Goal: Find specific page/section: Locate a particular part of the current website

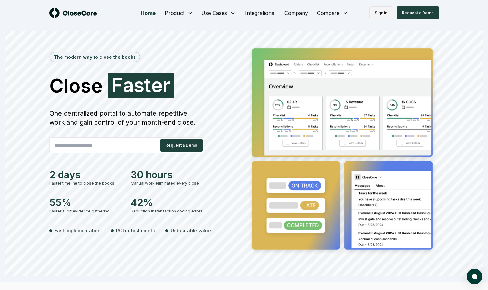
click at [376, 14] on link "Sign in" at bounding box center [382, 12] width 24 height 13
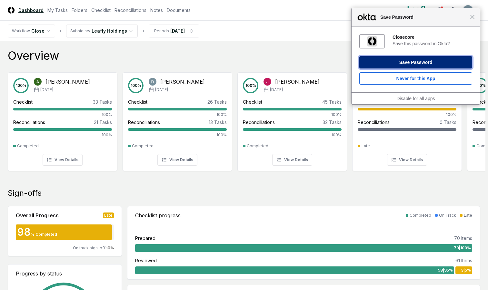
click at [382, 59] on button "Save Password" at bounding box center [416, 62] width 113 height 12
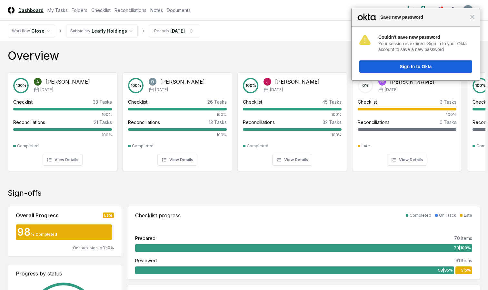
click at [472, 21] on div "Close Save new password" at bounding box center [416, 17] width 128 height 18
click at [475, 18] on span "Close" at bounding box center [472, 17] width 5 height 5
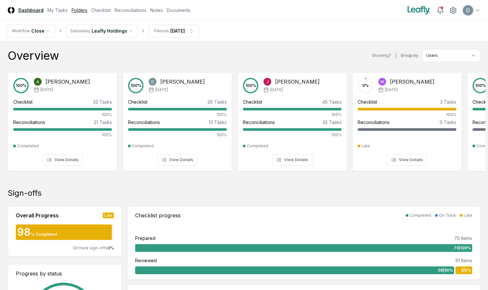
click at [80, 7] on link "Folders" at bounding box center [80, 10] width 16 height 7
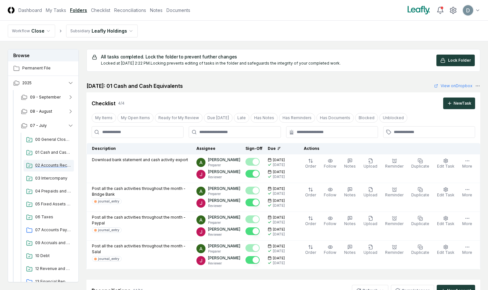
click at [46, 167] on span "02 Accounts Receivable" at bounding box center [53, 165] width 36 height 6
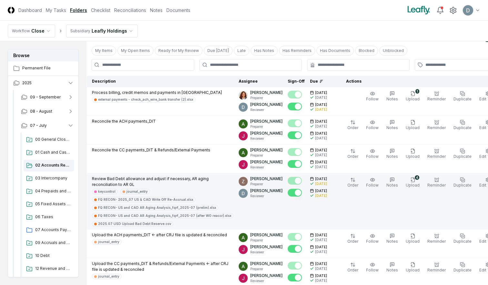
scroll to position [67, 0]
click at [159, 214] on div "FQ RECON- US and CAD AR Aging Analysis_fqrf_2025-07 (after WO reaccr).xlsx" at bounding box center [164, 215] width 133 height 5
